Goal: Information Seeking & Learning: Check status

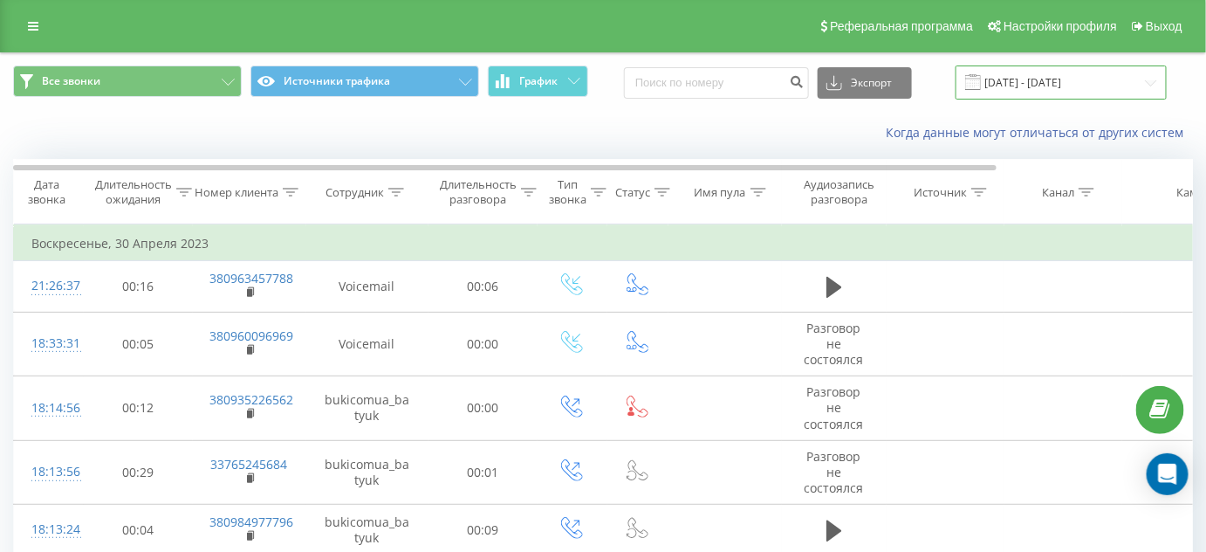
click at [1067, 83] on input "[DATE] - [DATE]" at bounding box center [1061, 82] width 211 height 34
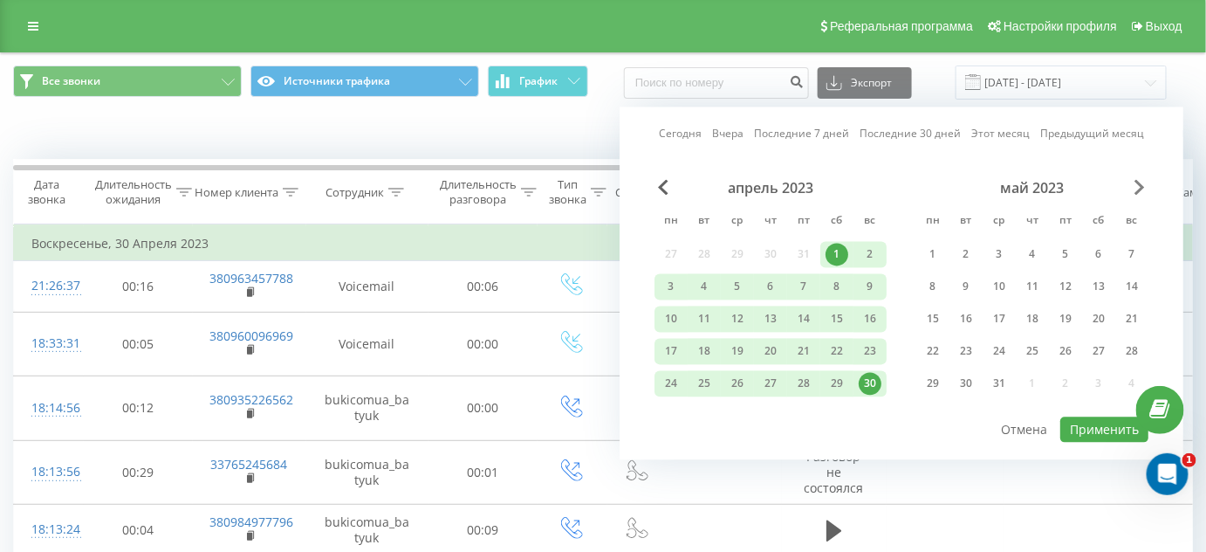
click at [1138, 187] on span "Next Month" at bounding box center [1140, 188] width 10 height 16
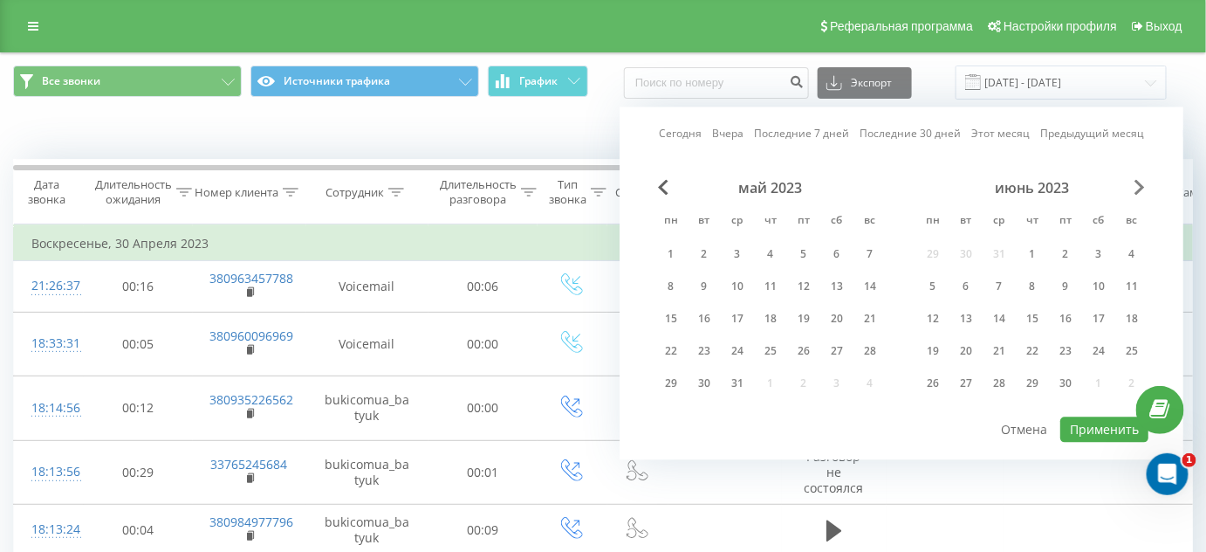
click at [1138, 187] on span "Next Month" at bounding box center [1140, 188] width 10 height 16
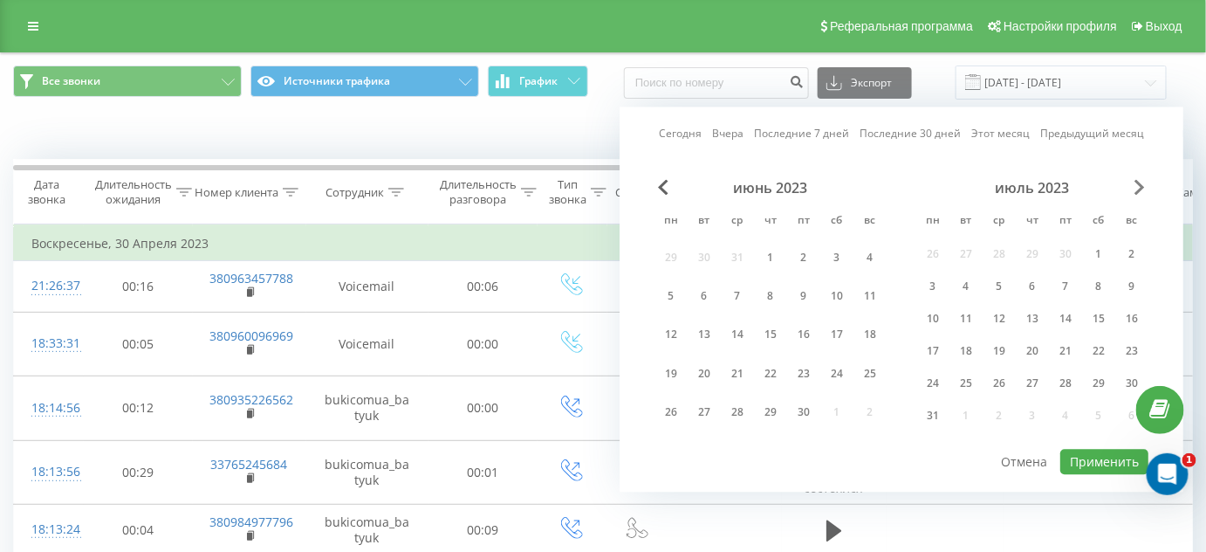
click at [1138, 187] on span "Next Month" at bounding box center [1140, 188] width 10 height 16
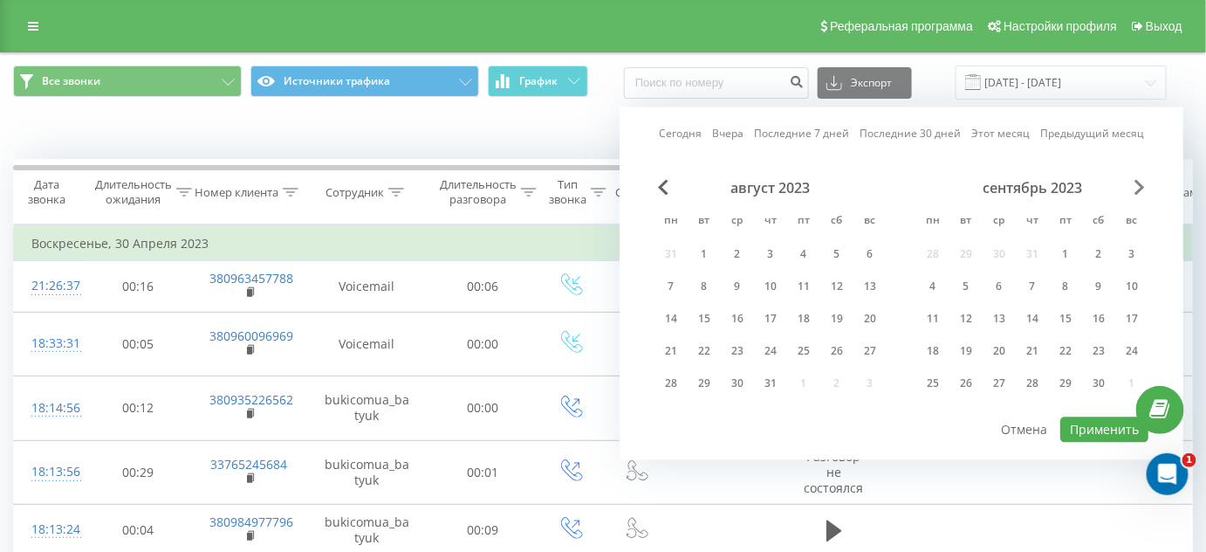
click at [1138, 187] on span "Next Month" at bounding box center [1140, 188] width 10 height 16
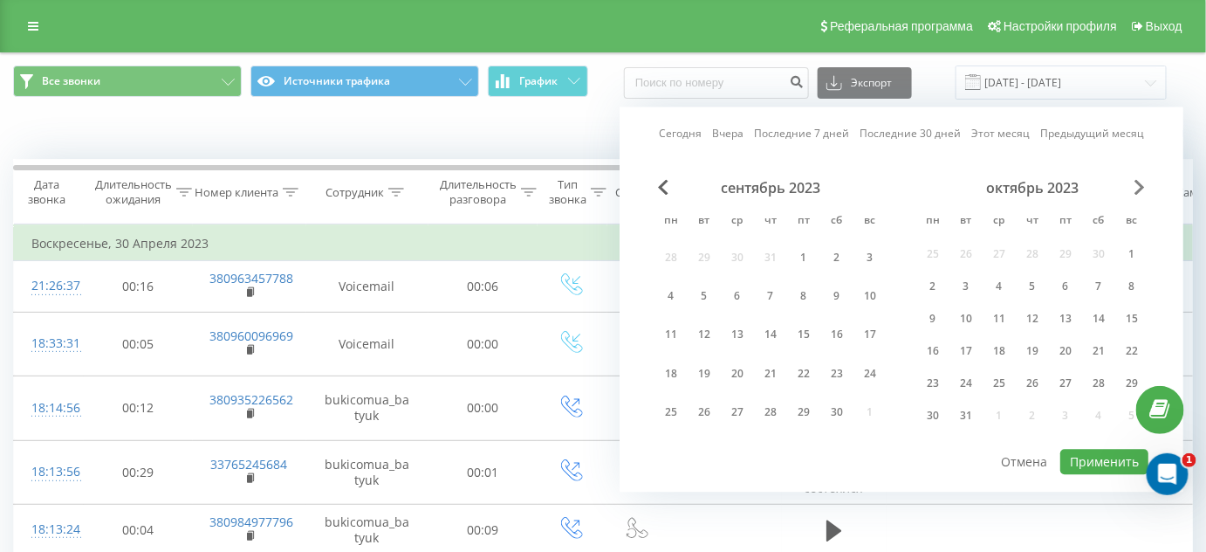
click at [1138, 187] on span "Next Month" at bounding box center [1140, 188] width 10 height 16
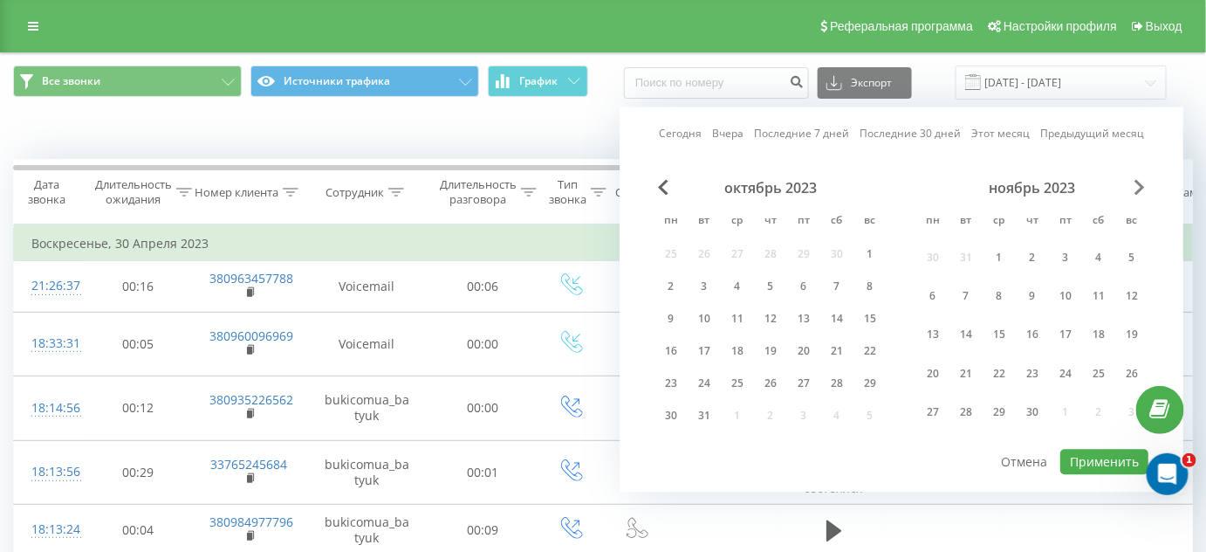
click at [1138, 187] on span "Next Month" at bounding box center [1140, 188] width 10 height 16
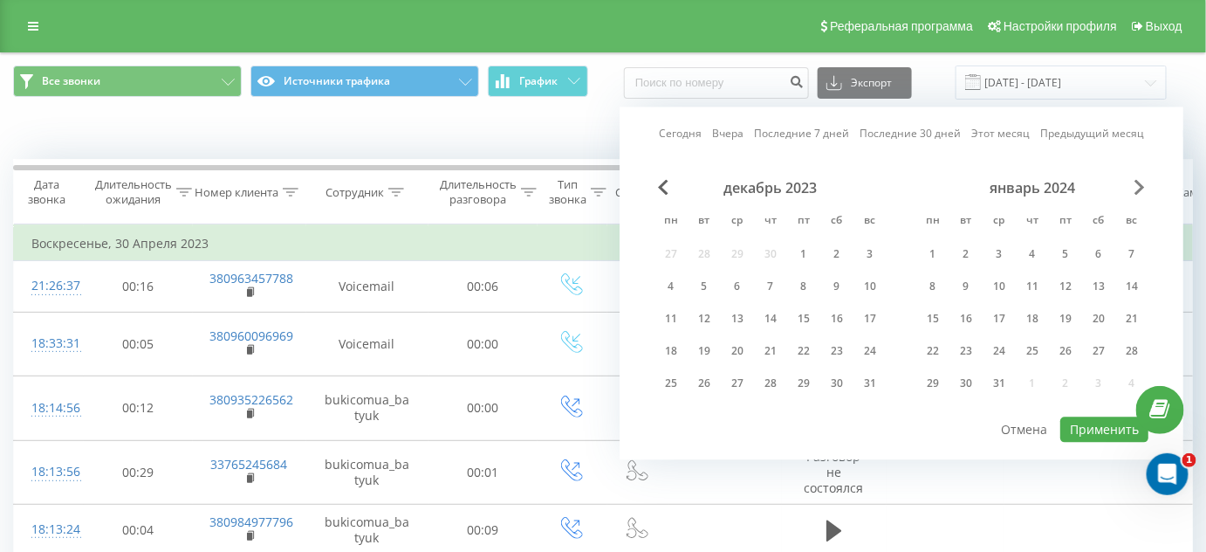
click at [1138, 187] on span "Next Month" at bounding box center [1140, 188] width 10 height 16
click at [1138, 186] on span "Next Month" at bounding box center [1140, 188] width 10 height 16
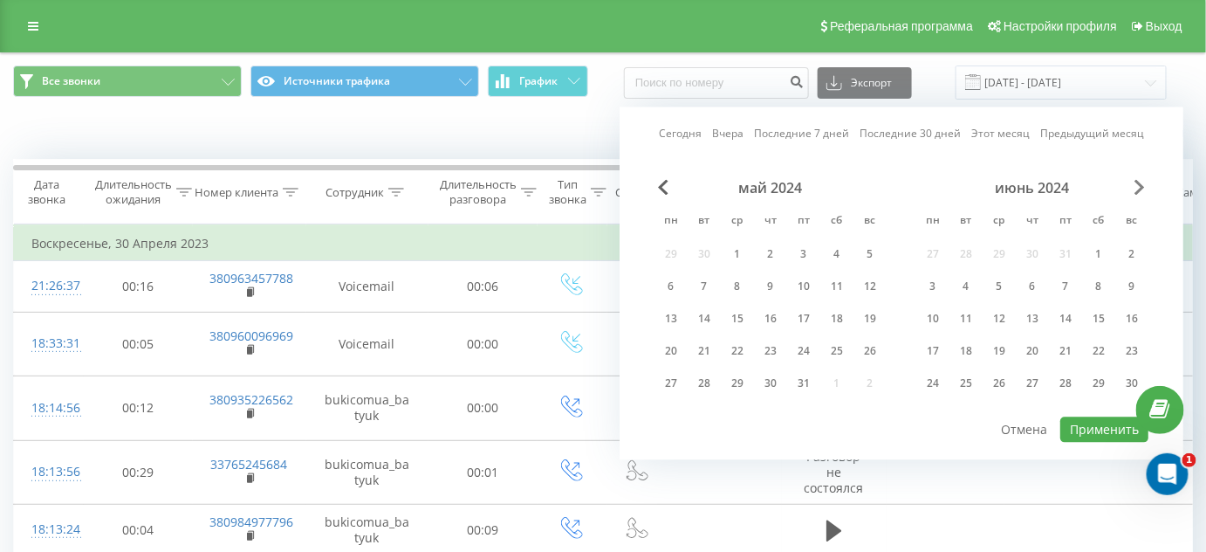
click at [1138, 186] on span "Next Month" at bounding box center [1140, 188] width 10 height 16
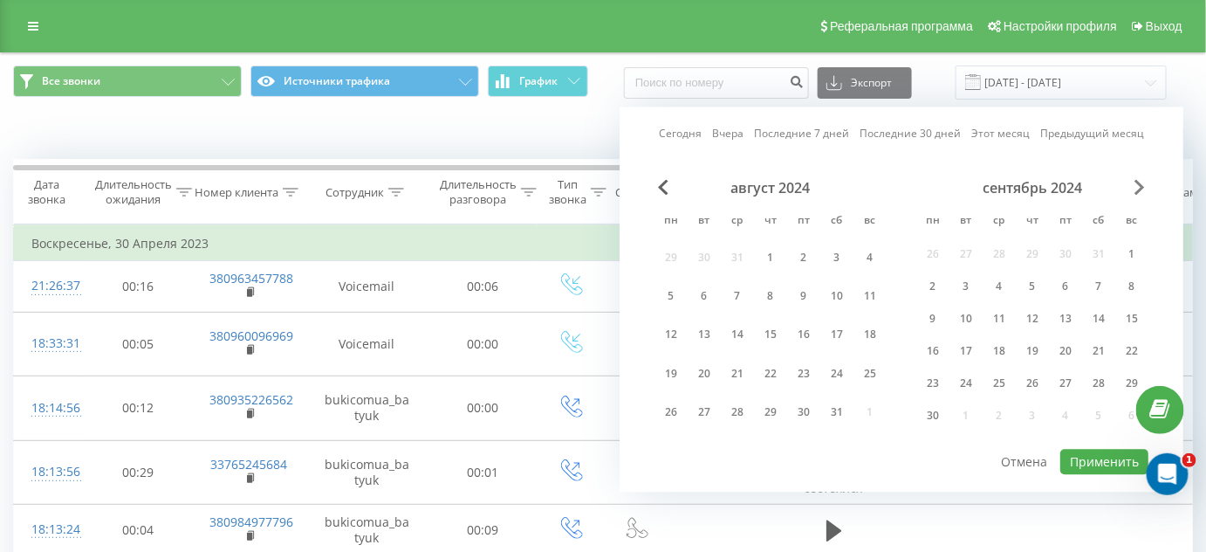
click at [1138, 186] on span "Next Month" at bounding box center [1140, 188] width 10 height 16
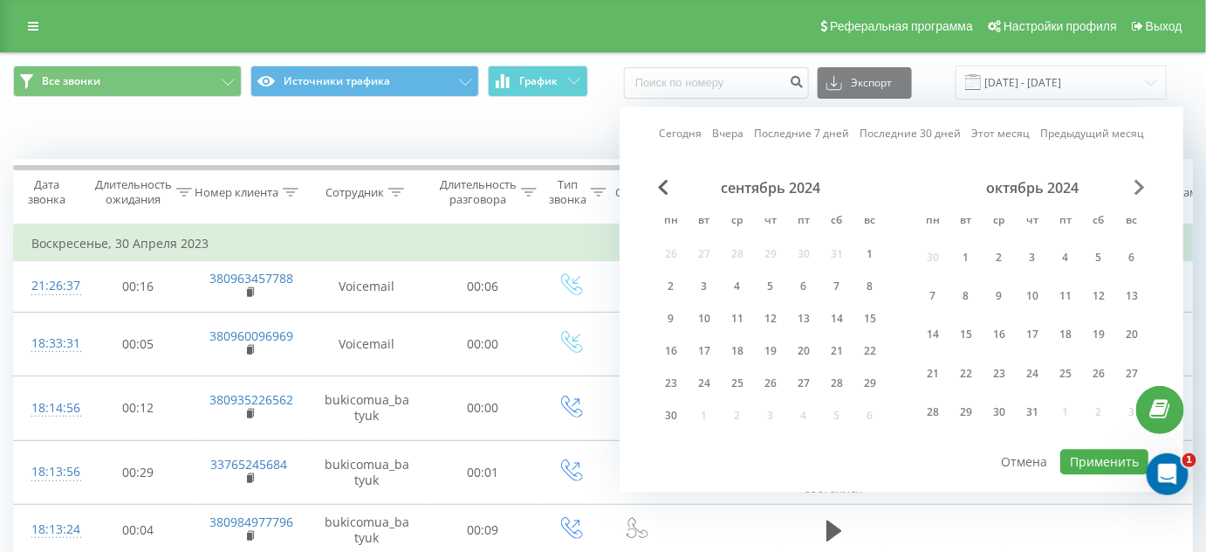
click at [1138, 186] on span "Next Month" at bounding box center [1140, 188] width 10 height 16
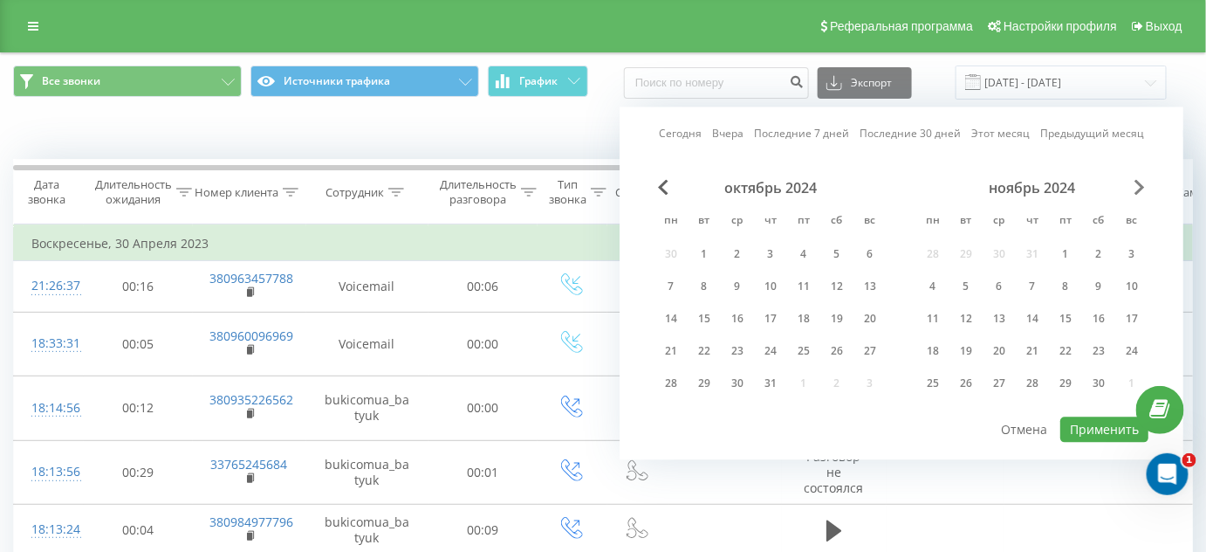
click at [1138, 186] on span "Next Month" at bounding box center [1140, 188] width 10 height 16
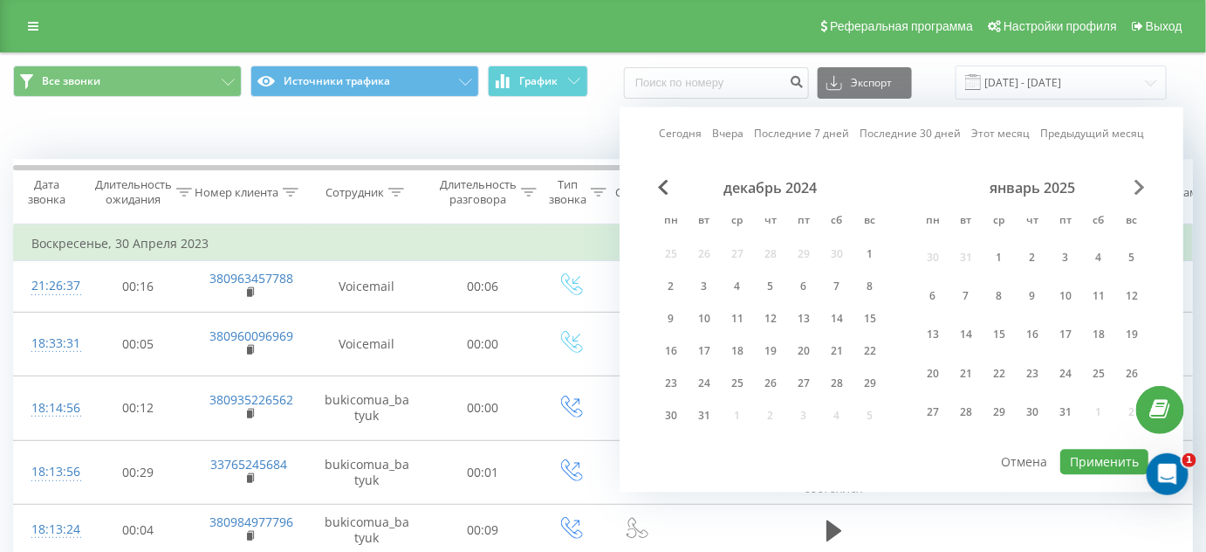
click at [1138, 186] on span "Next Month" at bounding box center [1140, 188] width 10 height 16
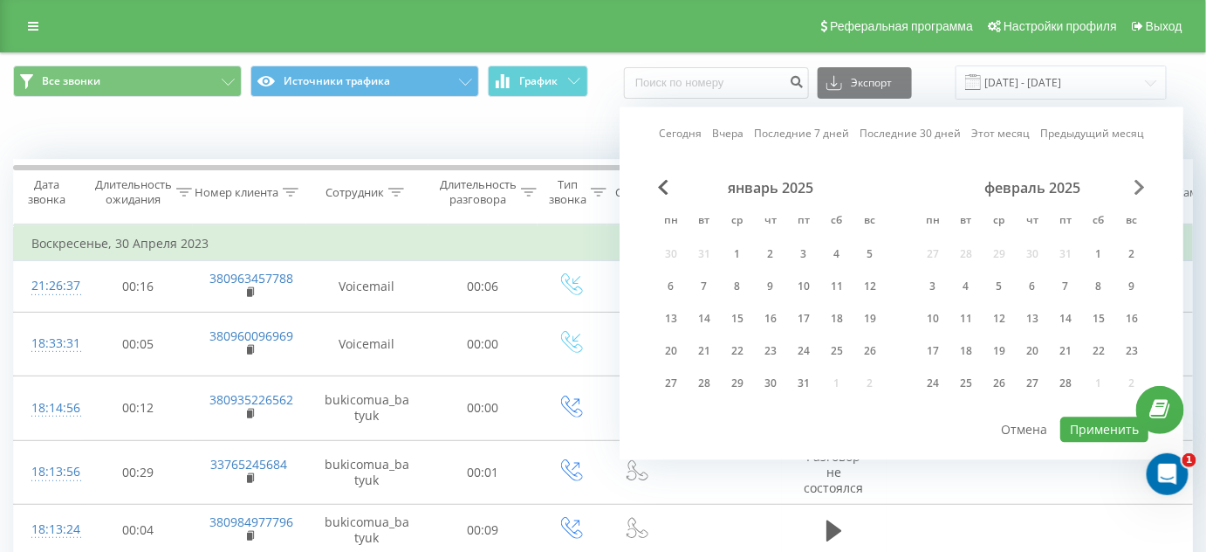
click at [1138, 186] on span "Next Month" at bounding box center [1140, 188] width 10 height 16
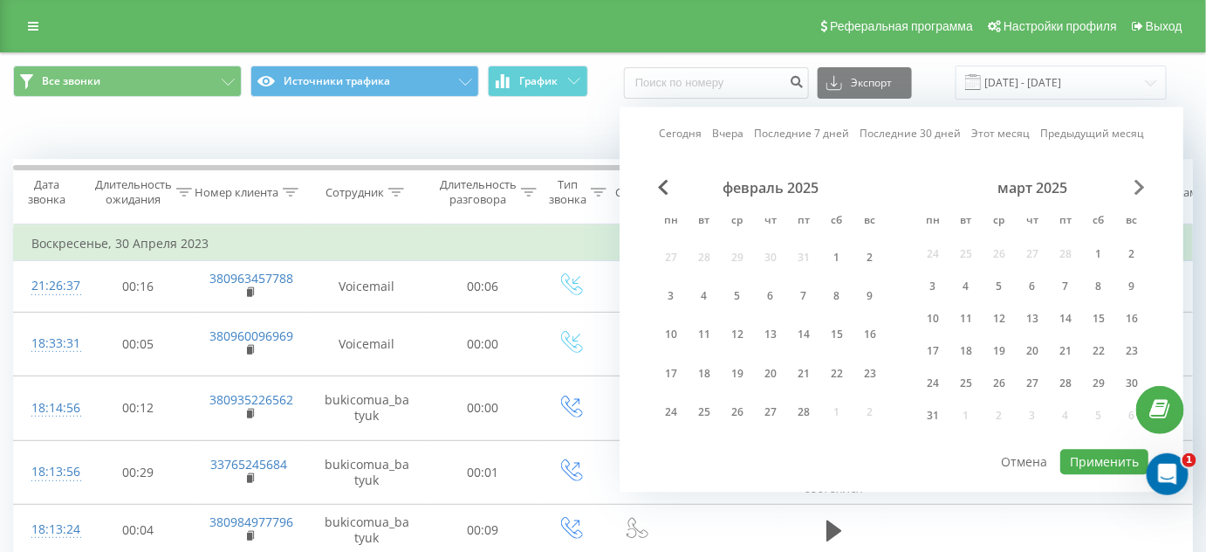
click at [1138, 186] on span "Next Month" at bounding box center [1140, 188] width 10 height 16
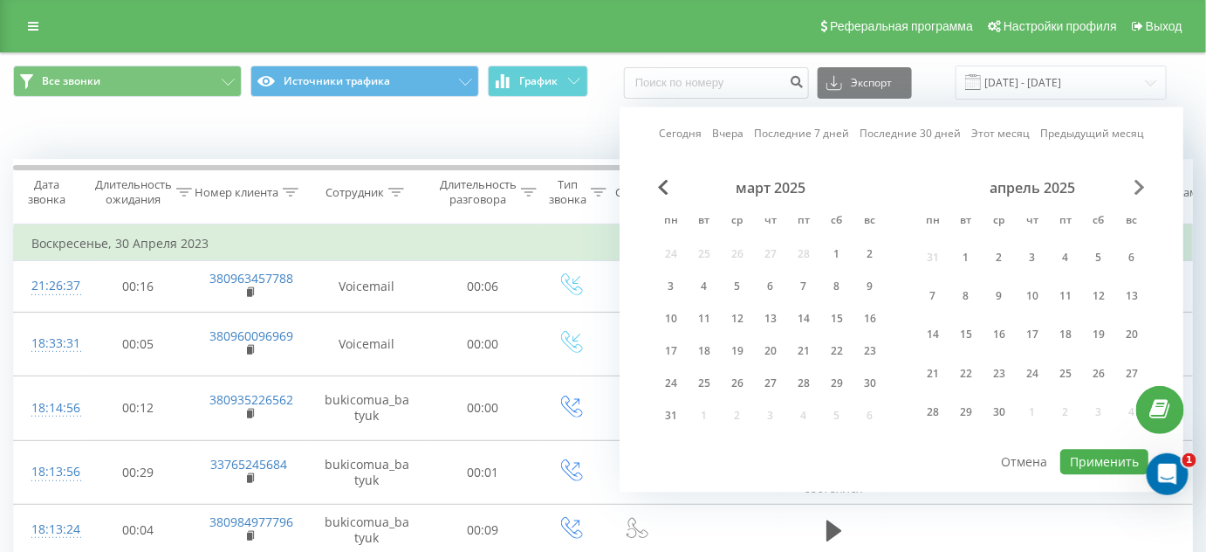
click at [1138, 186] on span "Next Month" at bounding box center [1140, 188] width 10 height 16
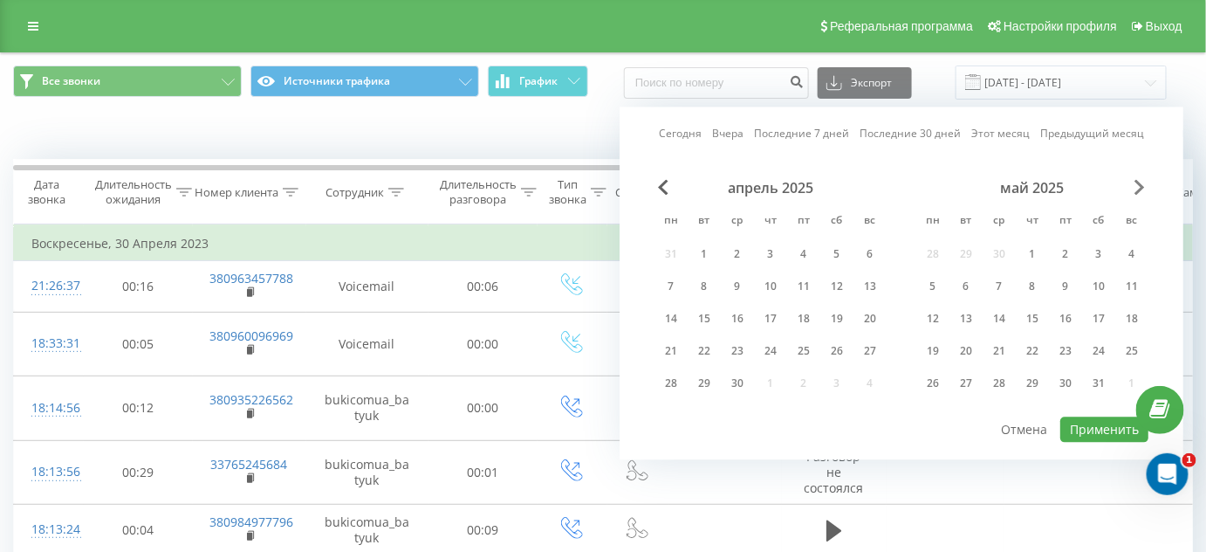
click at [1138, 186] on span "Next Month" at bounding box center [1140, 188] width 10 height 16
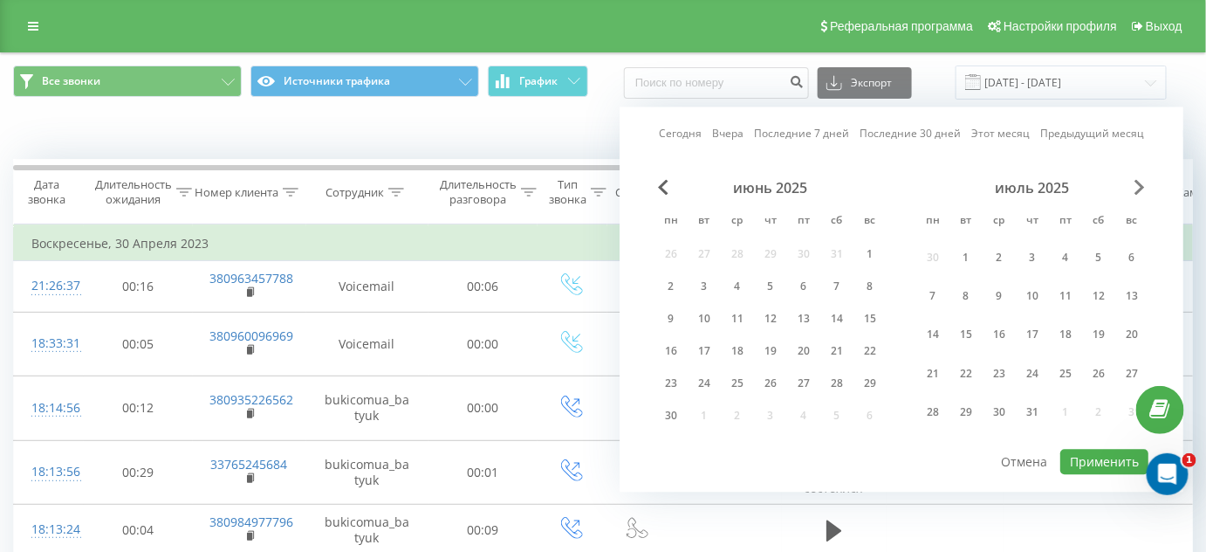
click at [1138, 186] on span "Next Month" at bounding box center [1140, 188] width 10 height 16
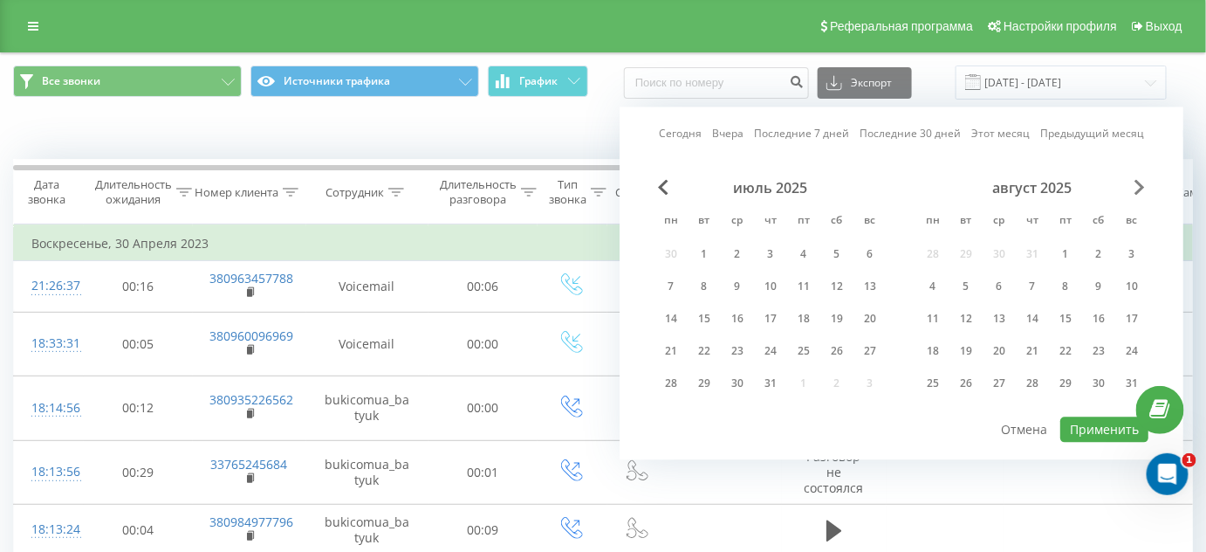
click at [1138, 186] on span "Next Month" at bounding box center [1140, 188] width 10 height 16
click at [799, 324] on div "19" at bounding box center [804, 319] width 23 height 23
click at [1088, 423] on button "Применить" at bounding box center [1105, 429] width 88 height 25
type input "[DATE] - [DATE]"
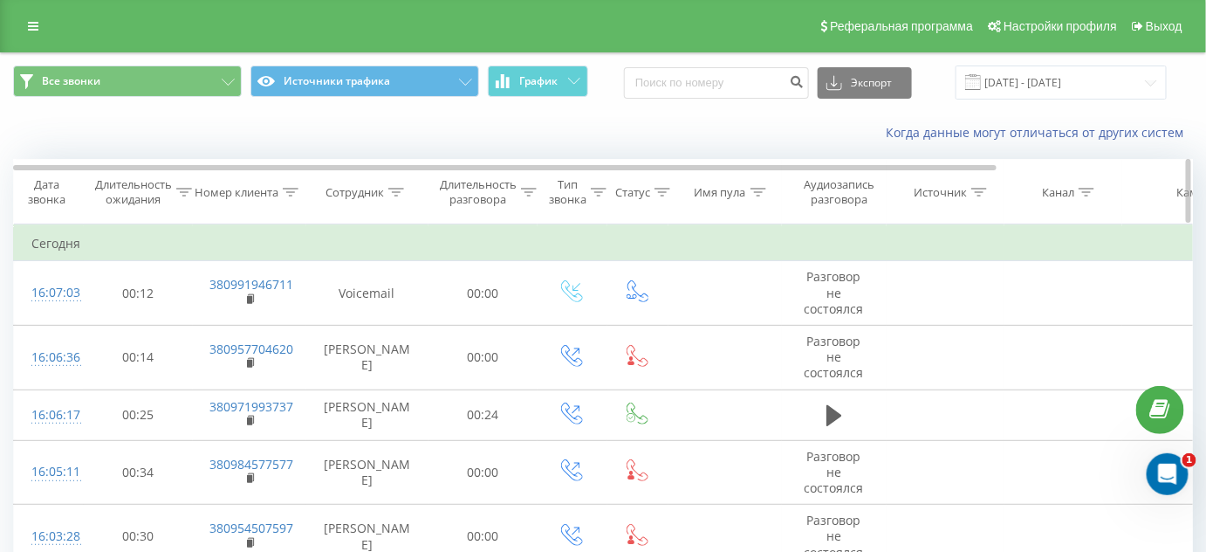
click at [526, 193] on icon at bounding box center [529, 192] width 16 height 9
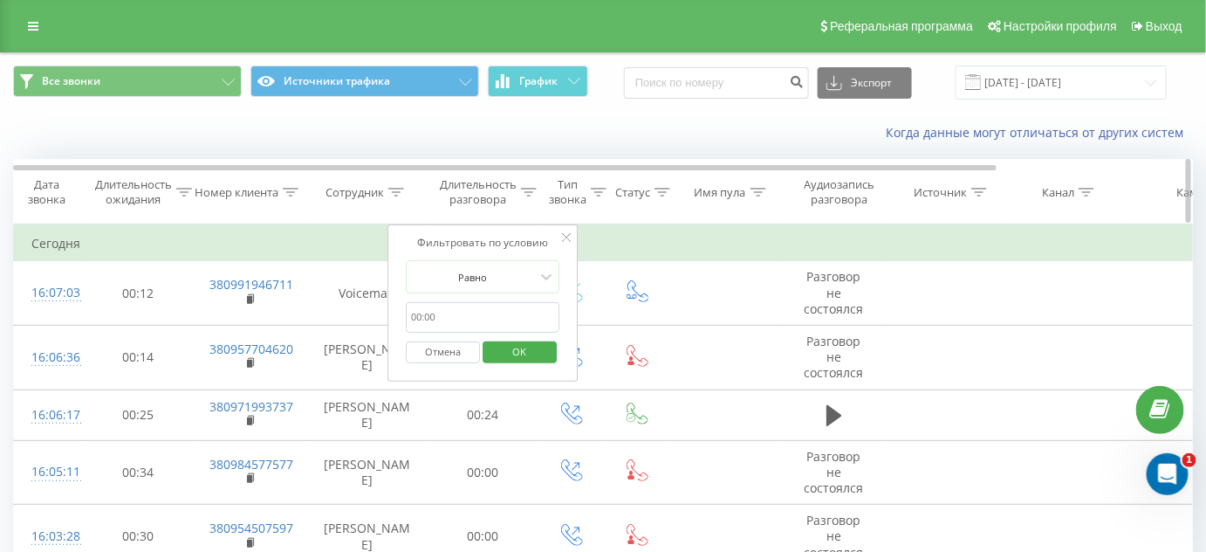
click at [392, 192] on icon at bounding box center [396, 192] width 16 height 9
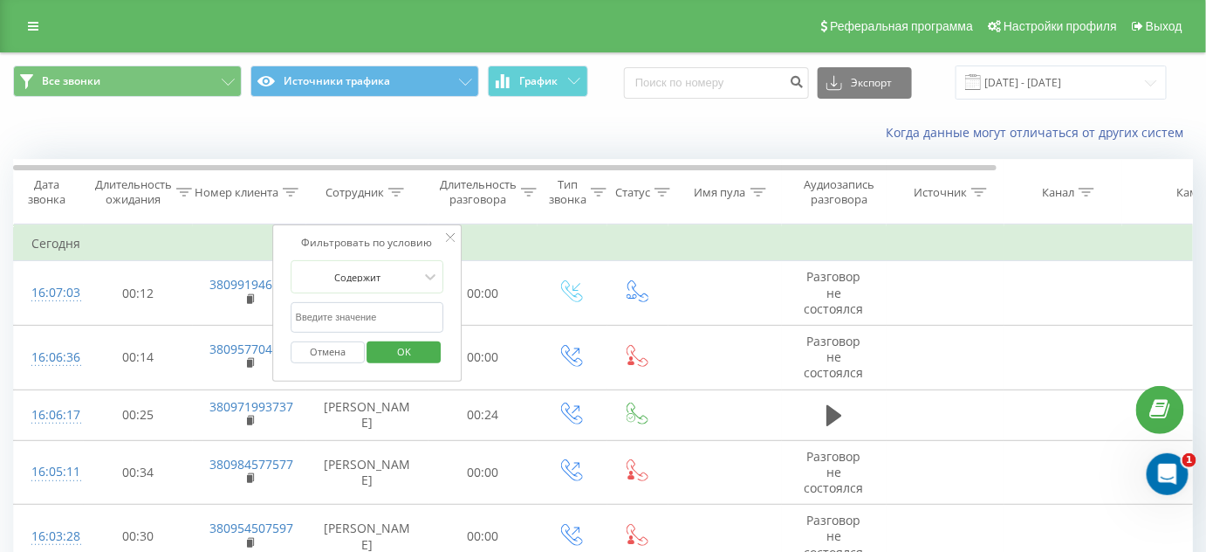
click at [361, 315] on input "text" at bounding box center [368, 317] width 154 height 31
type input "[PERSON_NAME]"
click at [380, 354] on span "OK" at bounding box center [404, 351] width 49 height 27
